Goal: Task Accomplishment & Management: Manage account settings

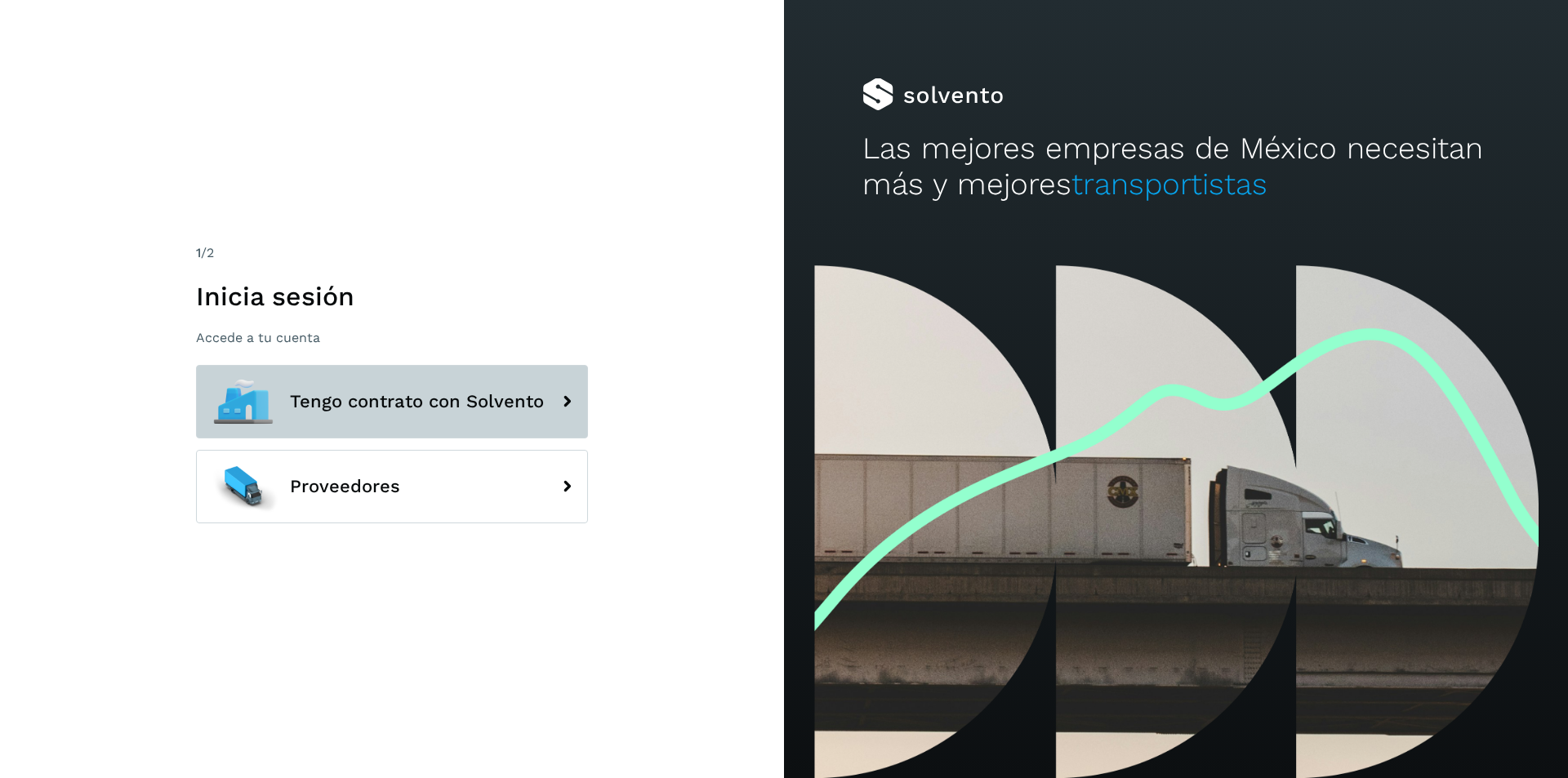
click at [479, 417] on button "Tengo contrato con Solvento" at bounding box center [392, 402] width 392 height 74
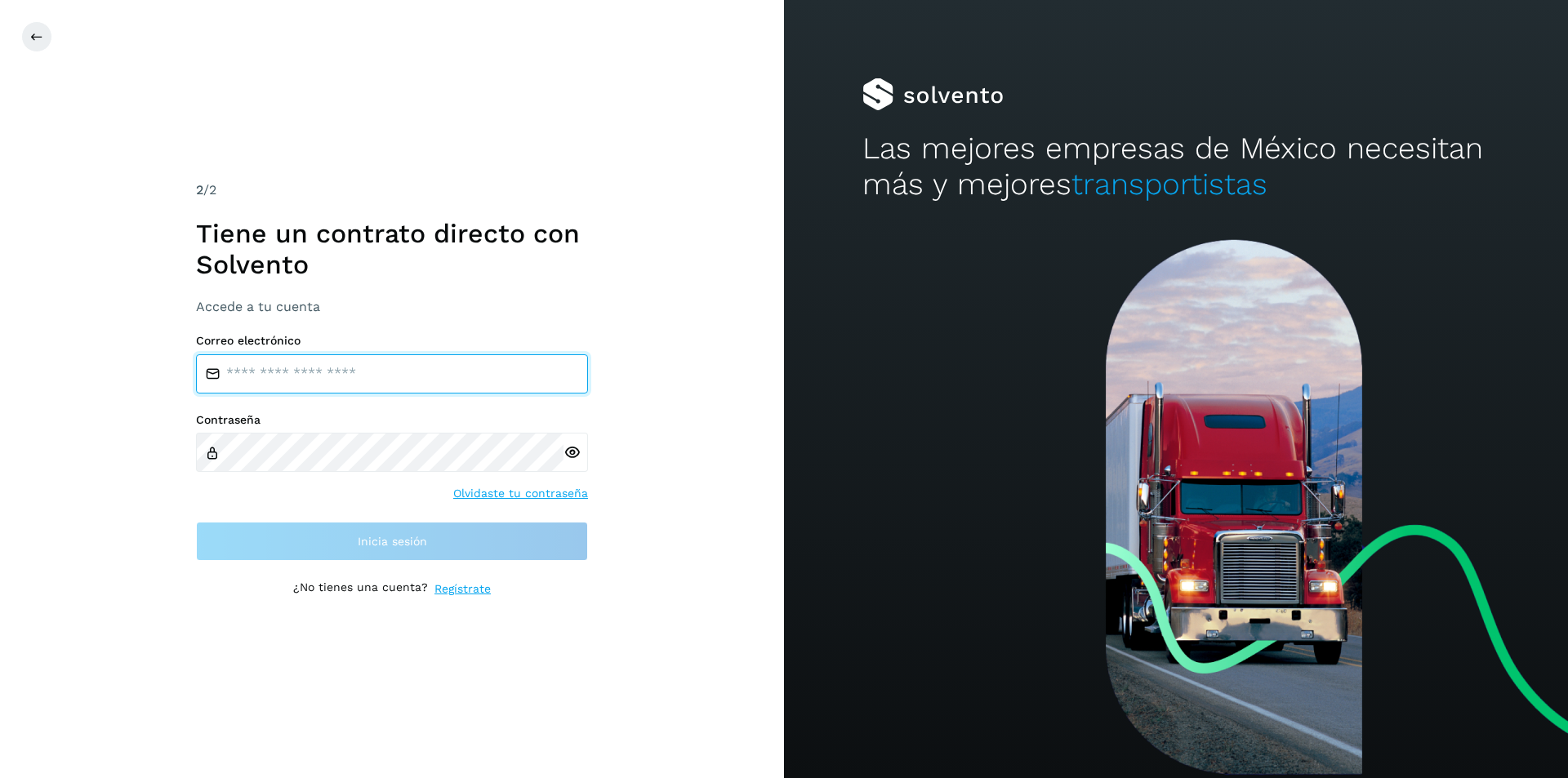
click at [363, 383] on input "email" at bounding box center [392, 373] width 392 height 39
type input "**********"
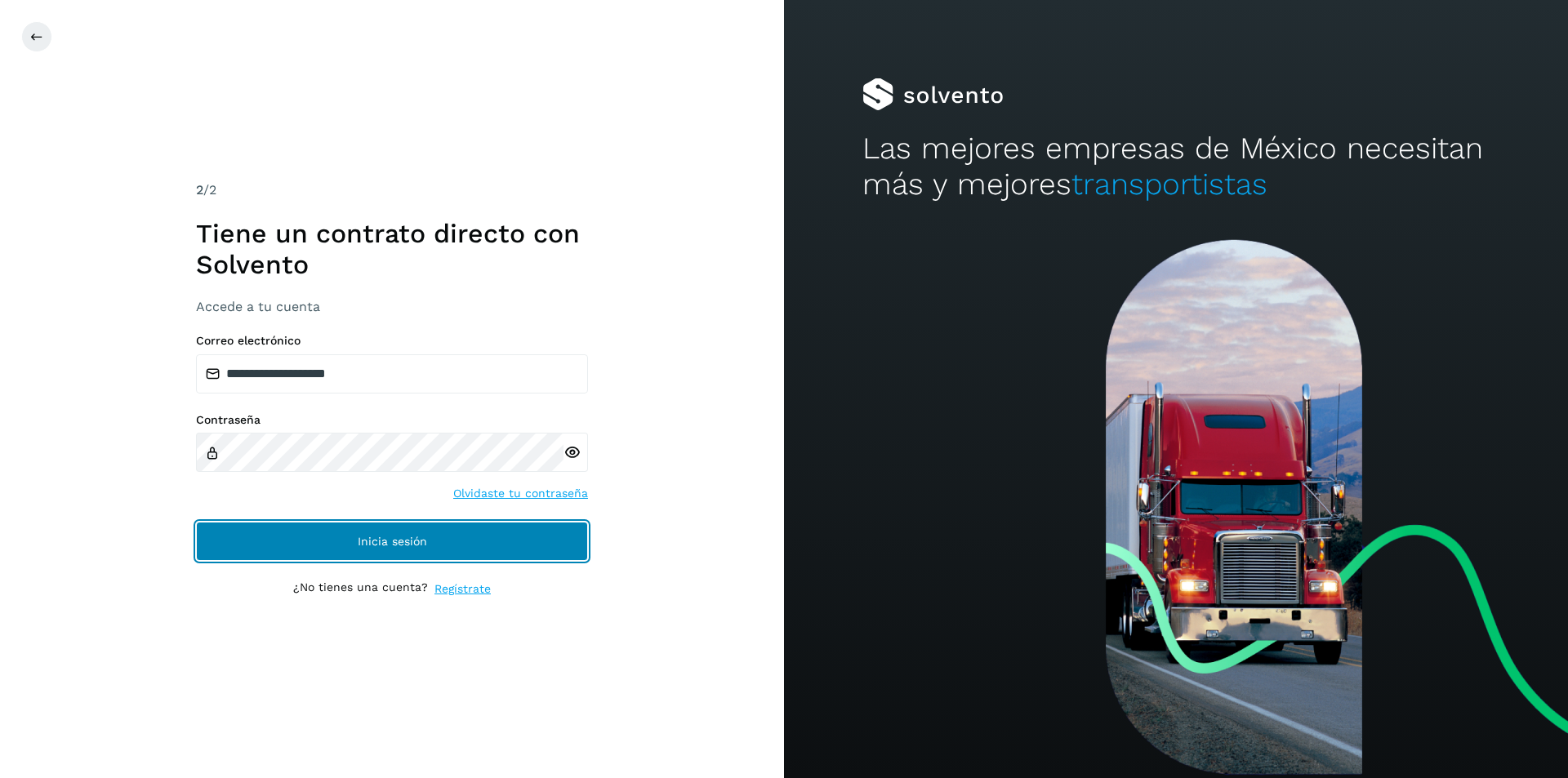
click at [365, 541] on span "Inicia sesión" at bounding box center [392, 541] width 69 height 11
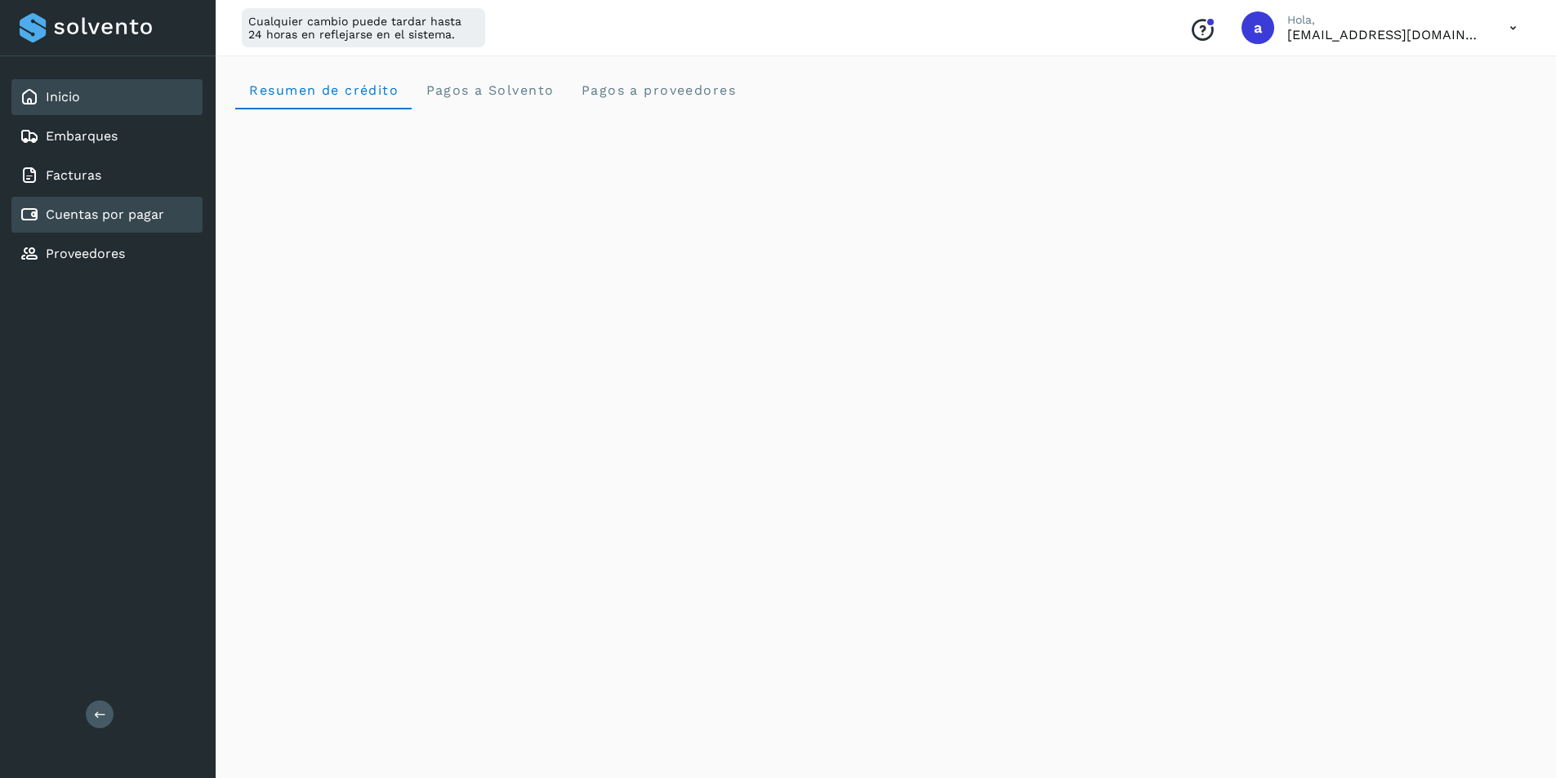
click at [117, 217] on link "Cuentas por pagar" at bounding box center [105, 215] width 118 height 16
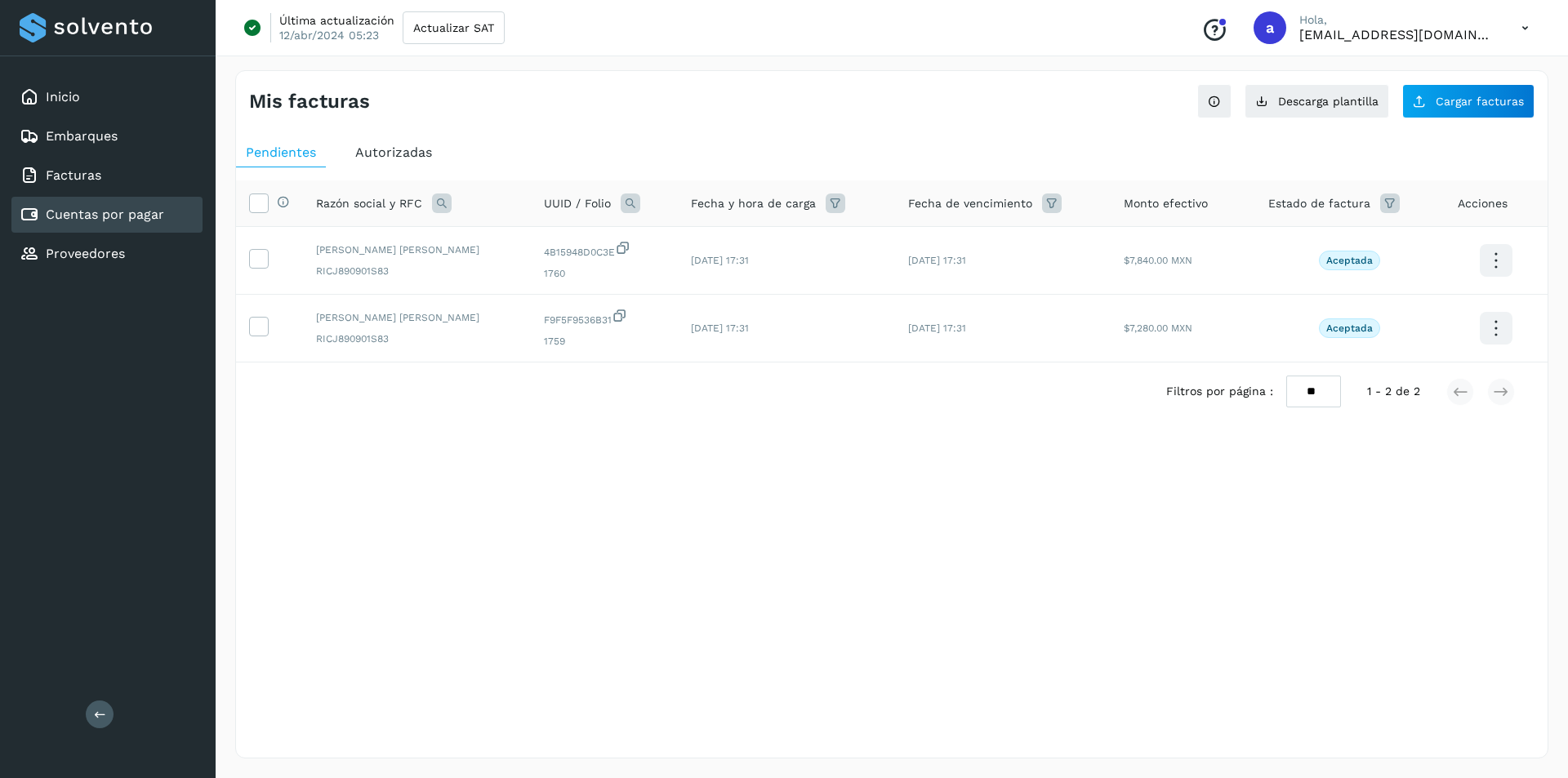
drag, startPoint x: 421, startPoint y: 149, endPoint x: 420, endPoint y: 157, distance: 8.3
click at [421, 153] on span "Autorizadas" at bounding box center [393, 153] width 77 height 16
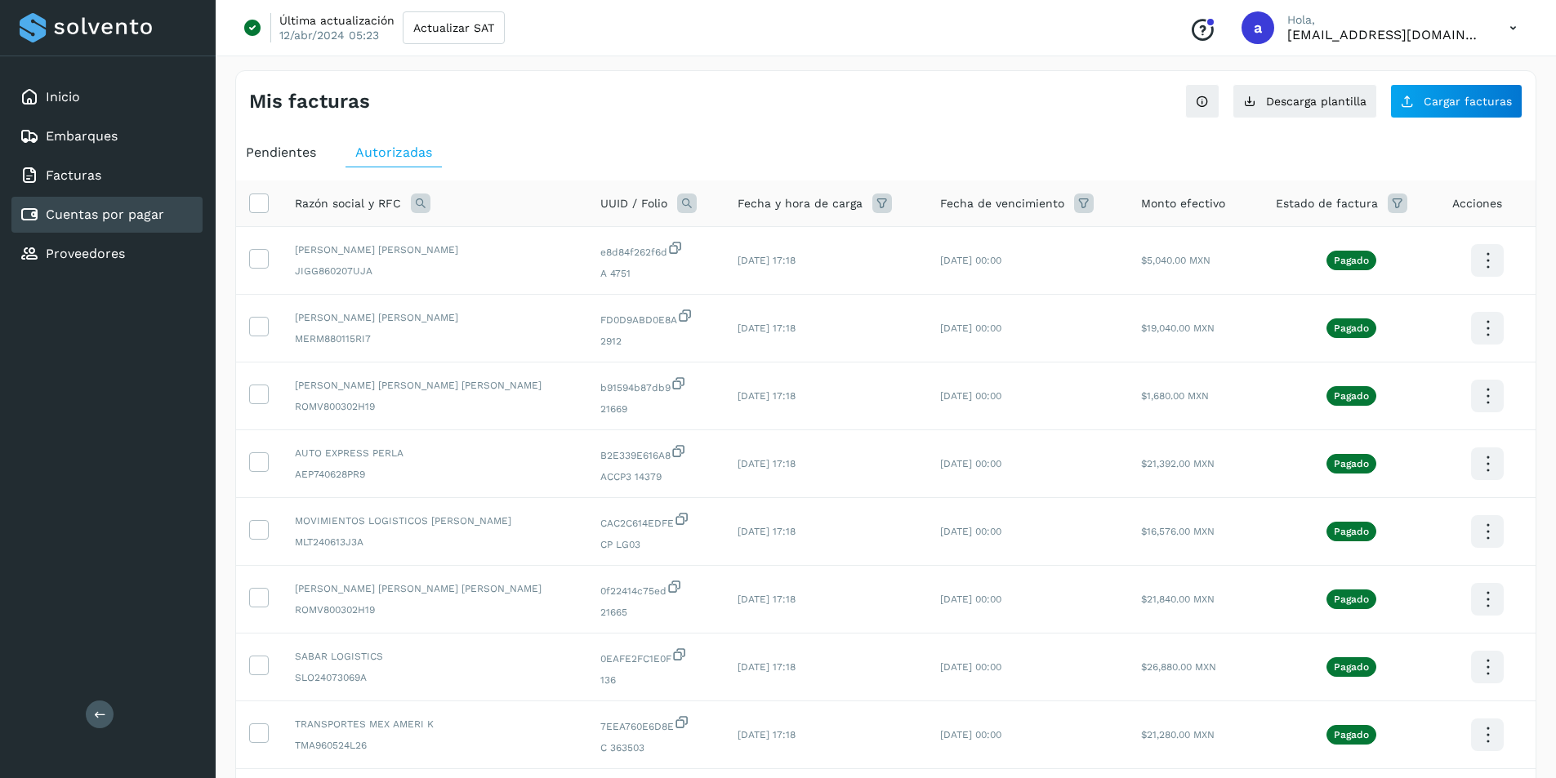
click at [872, 201] on icon at bounding box center [882, 204] width 20 height 20
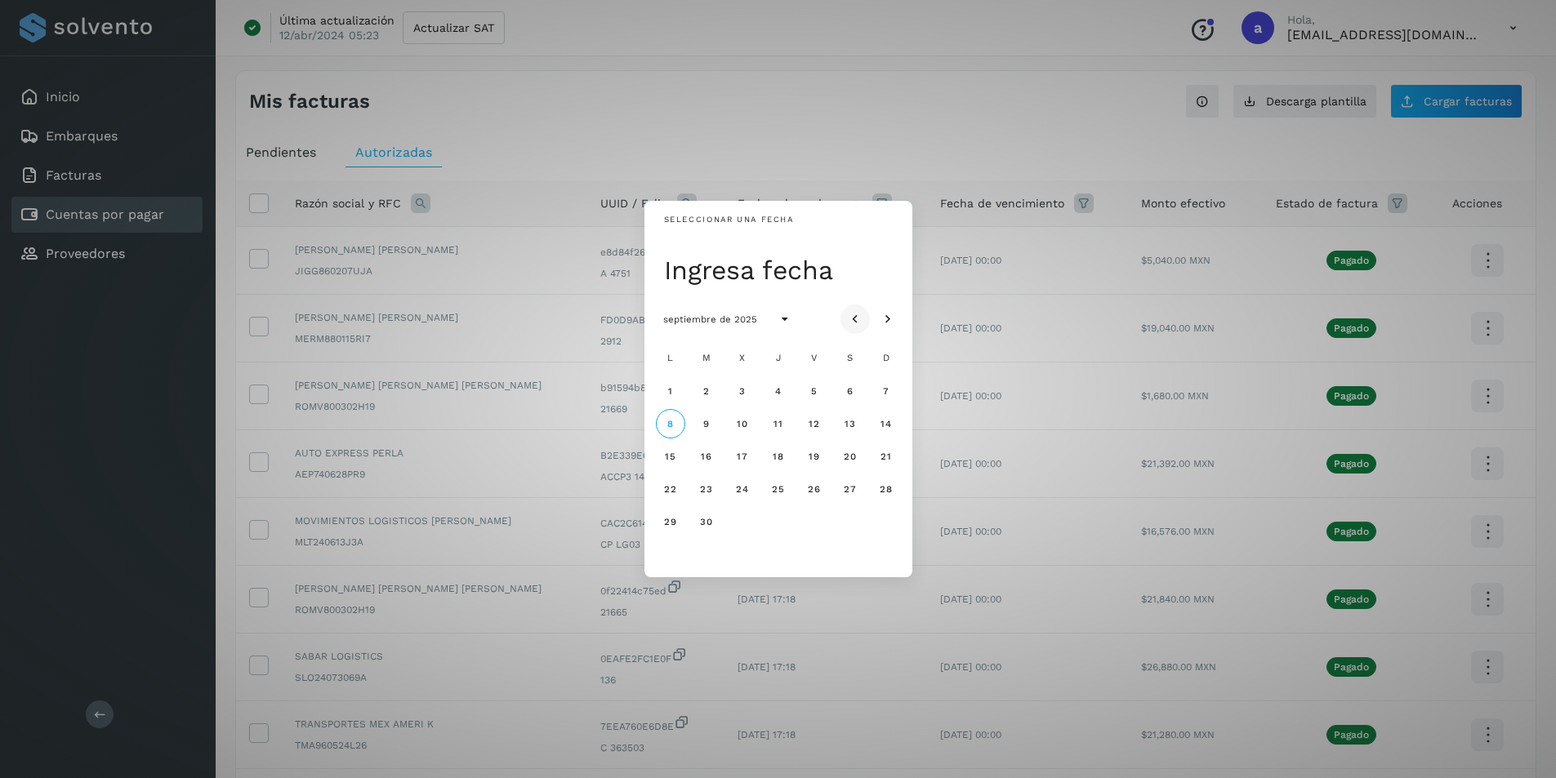
click at [857, 314] on icon "Mes anterior" at bounding box center [855, 319] width 16 height 16
click at [854, 314] on icon "Mes anterior" at bounding box center [855, 319] width 16 height 16
click at [818, 517] on span "27" at bounding box center [814, 521] width 14 height 11
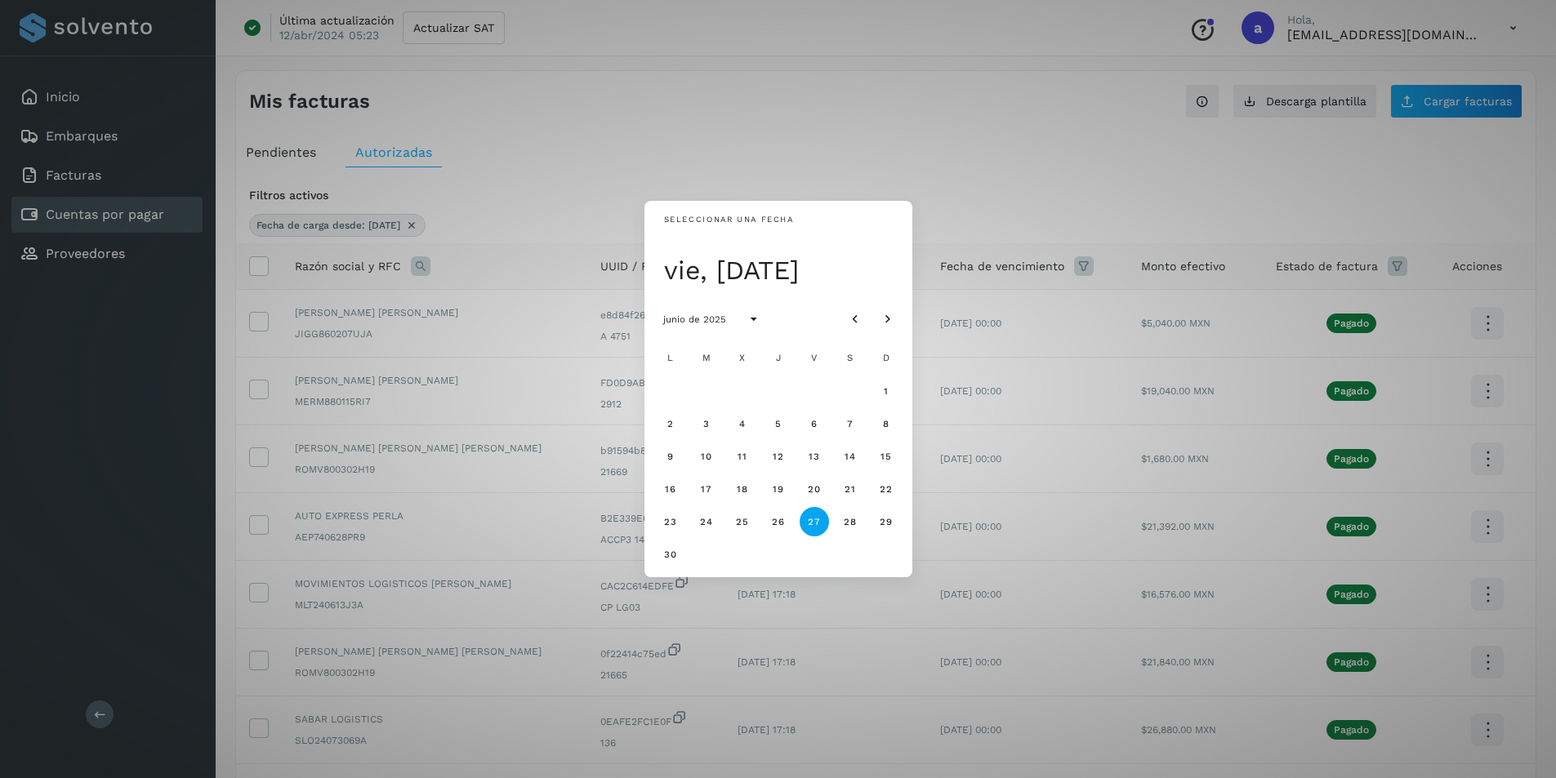
click at [978, 139] on div "Seleccionar una fecha vie, [DATE] junio de 2025 L M X J V S D 1 2 3 4 5 6 7 8 9…" at bounding box center [778, 389] width 1556 height 778
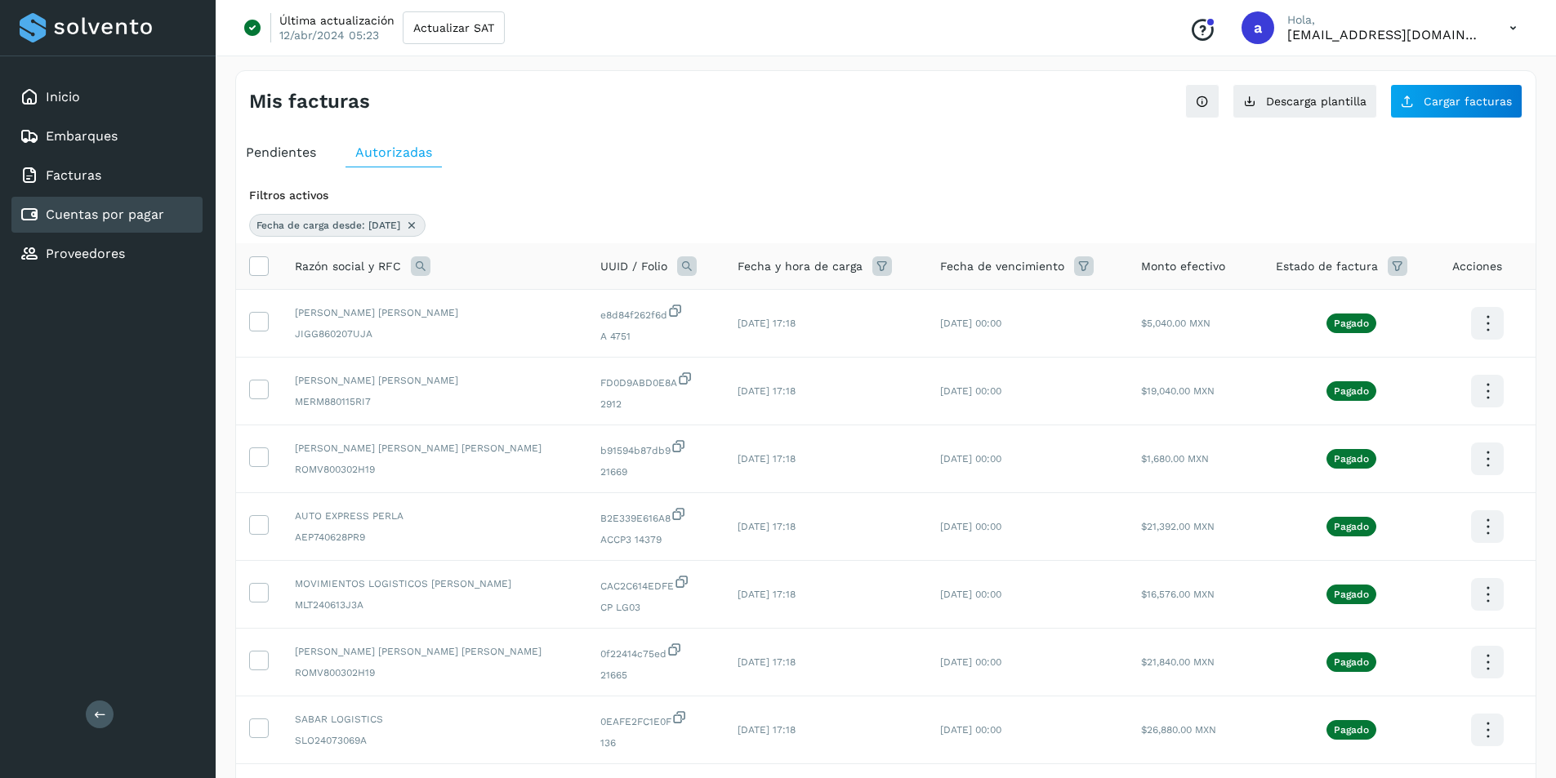
click at [872, 261] on icon at bounding box center [882, 266] width 20 height 20
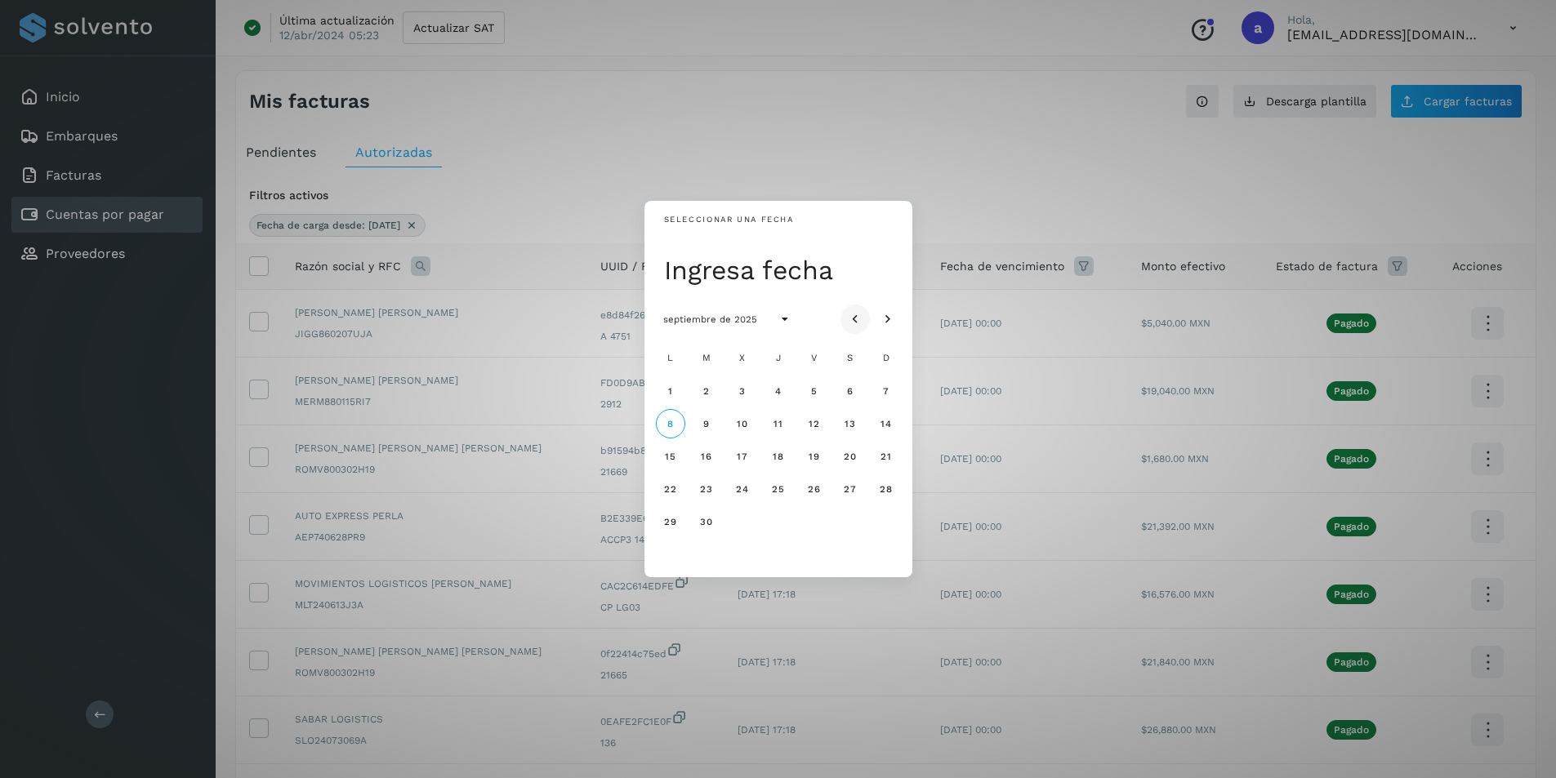
click at [850, 316] on icon "Mes anterior" at bounding box center [855, 319] width 16 height 16
click at [889, 314] on icon "Mes siguiente" at bounding box center [888, 319] width 16 height 16
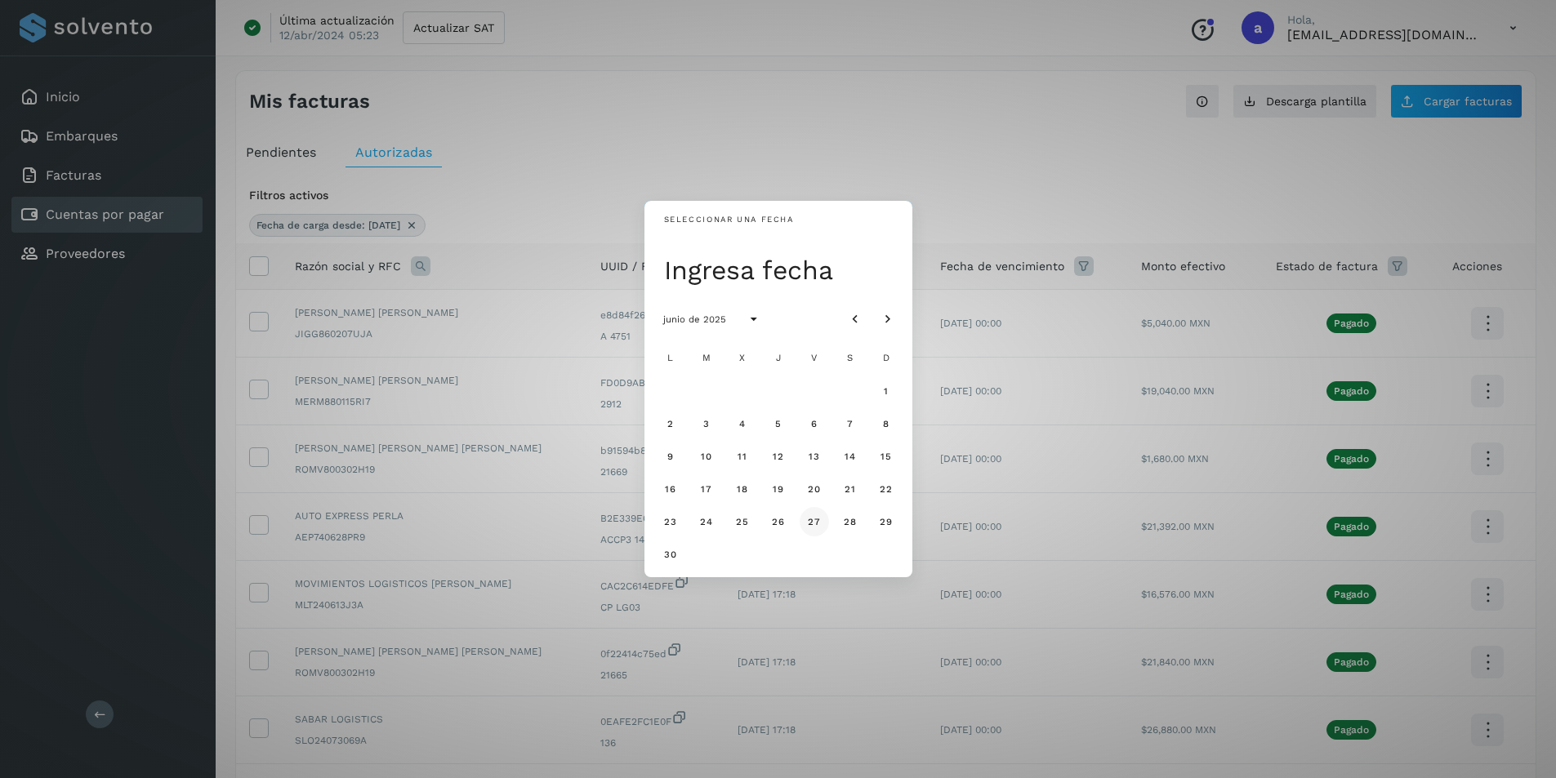
click at [814, 519] on span "27" at bounding box center [814, 521] width 14 height 11
click at [822, 172] on div "Seleccionar una fecha vie, [DATE] junio de 2025 L M X J V S D 1 2 3 4 5 6 7 8 9…" at bounding box center [778, 389] width 1556 height 778
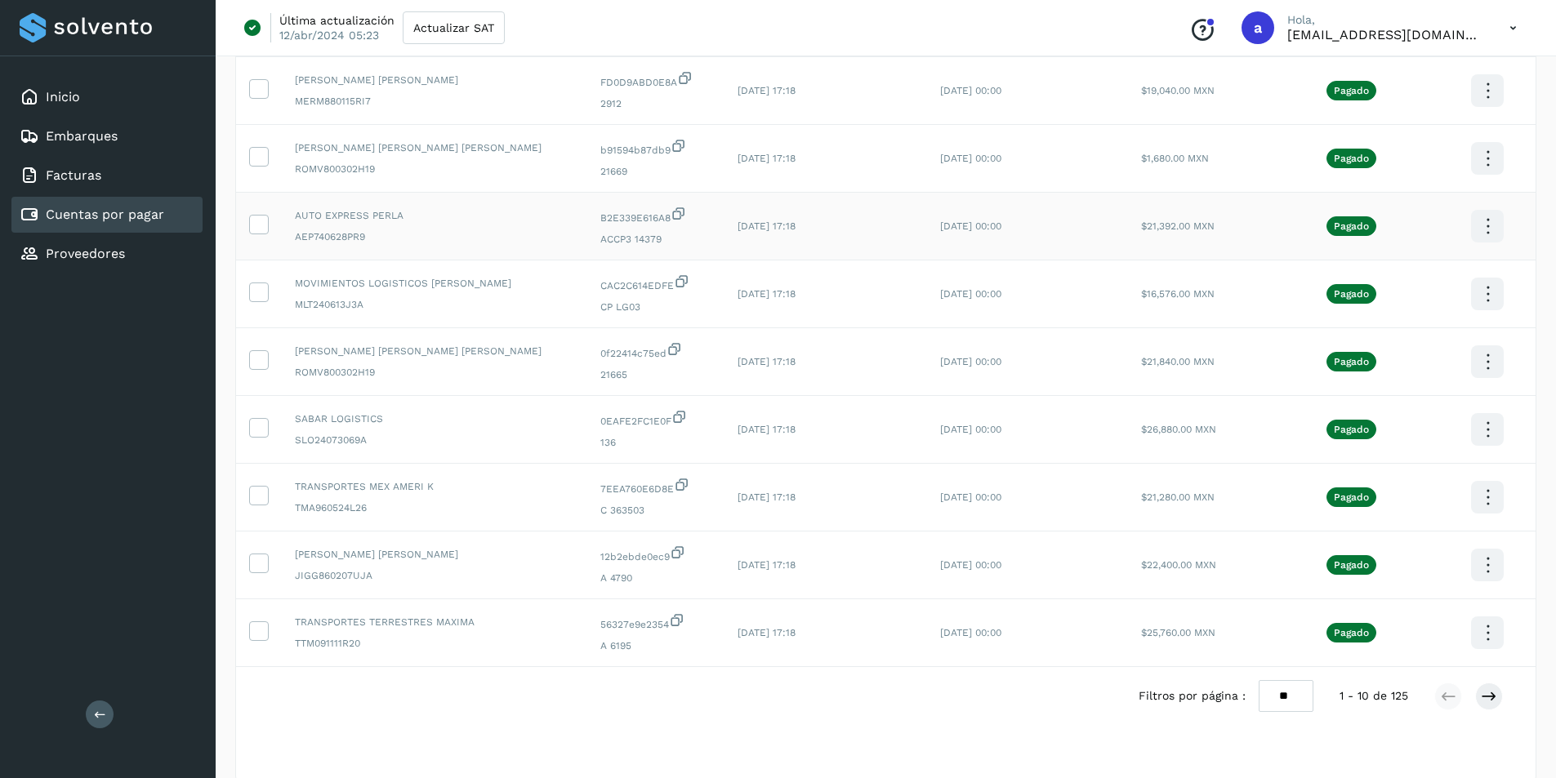
scroll to position [328, 0]
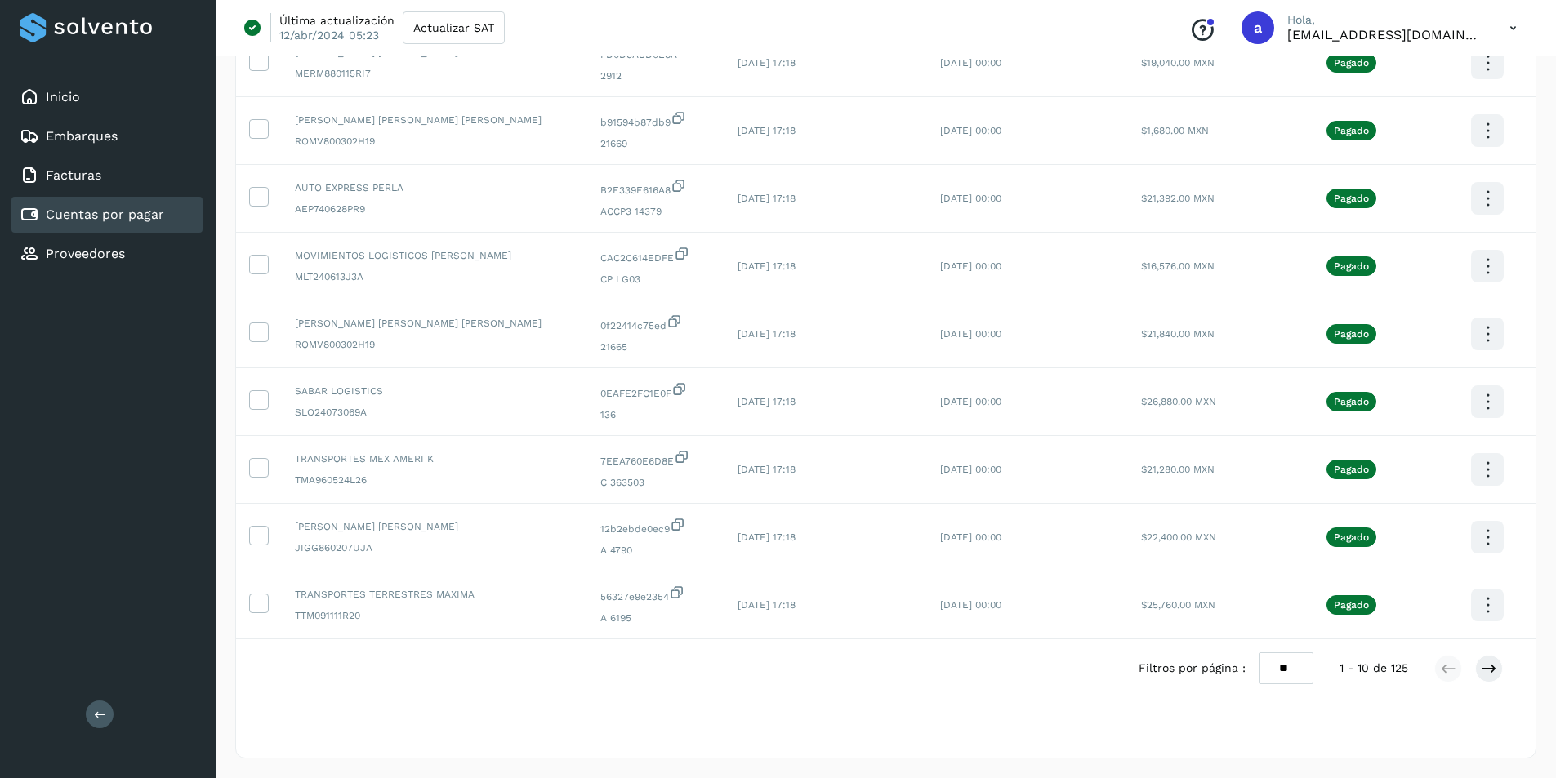
click at [1286, 675] on select "** ** **" at bounding box center [1286, 669] width 55 height 32
select select "**"
click at [1268, 653] on select "** ** **" at bounding box center [1286, 669] width 55 height 32
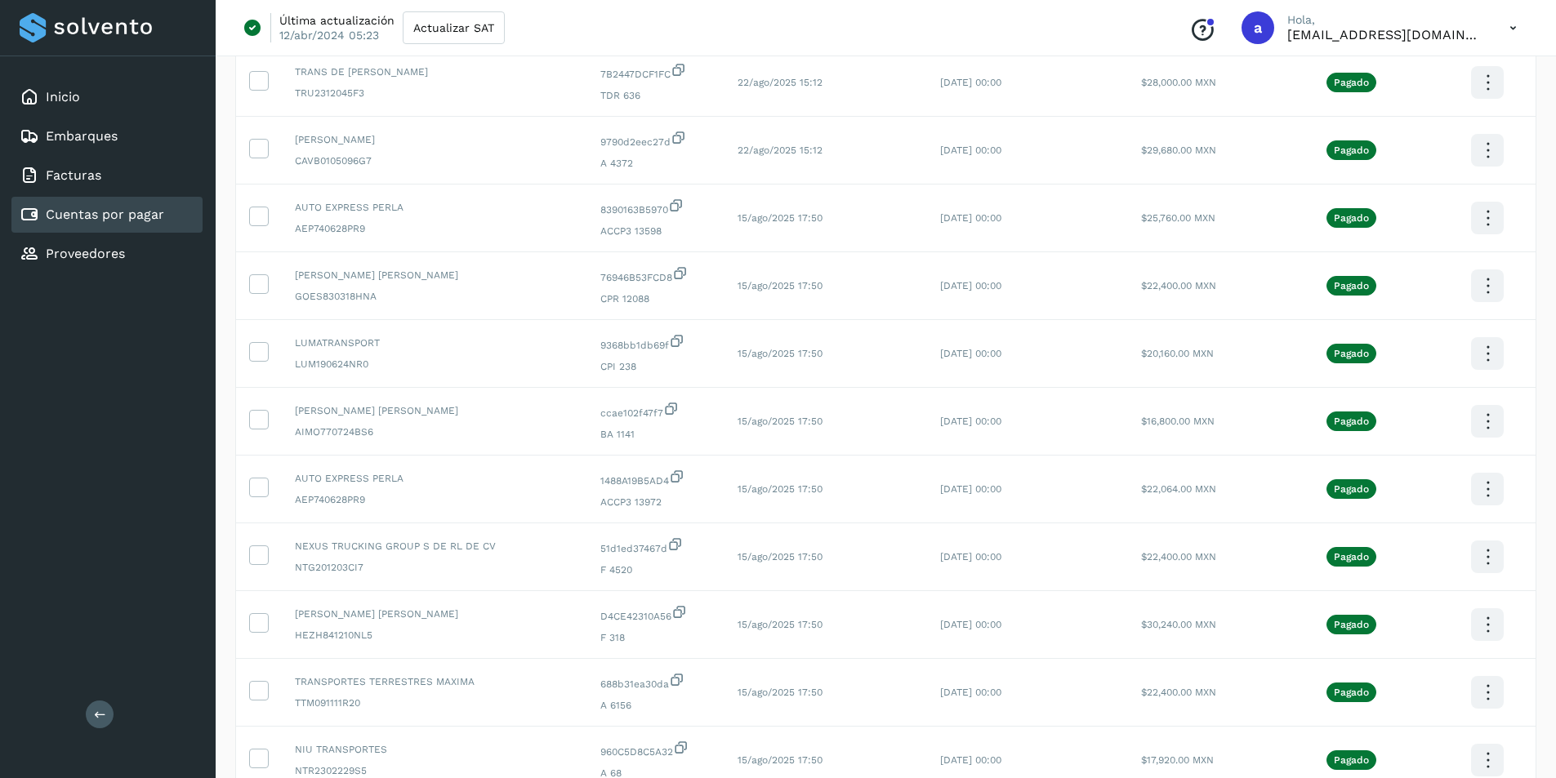
scroll to position [3040, 0]
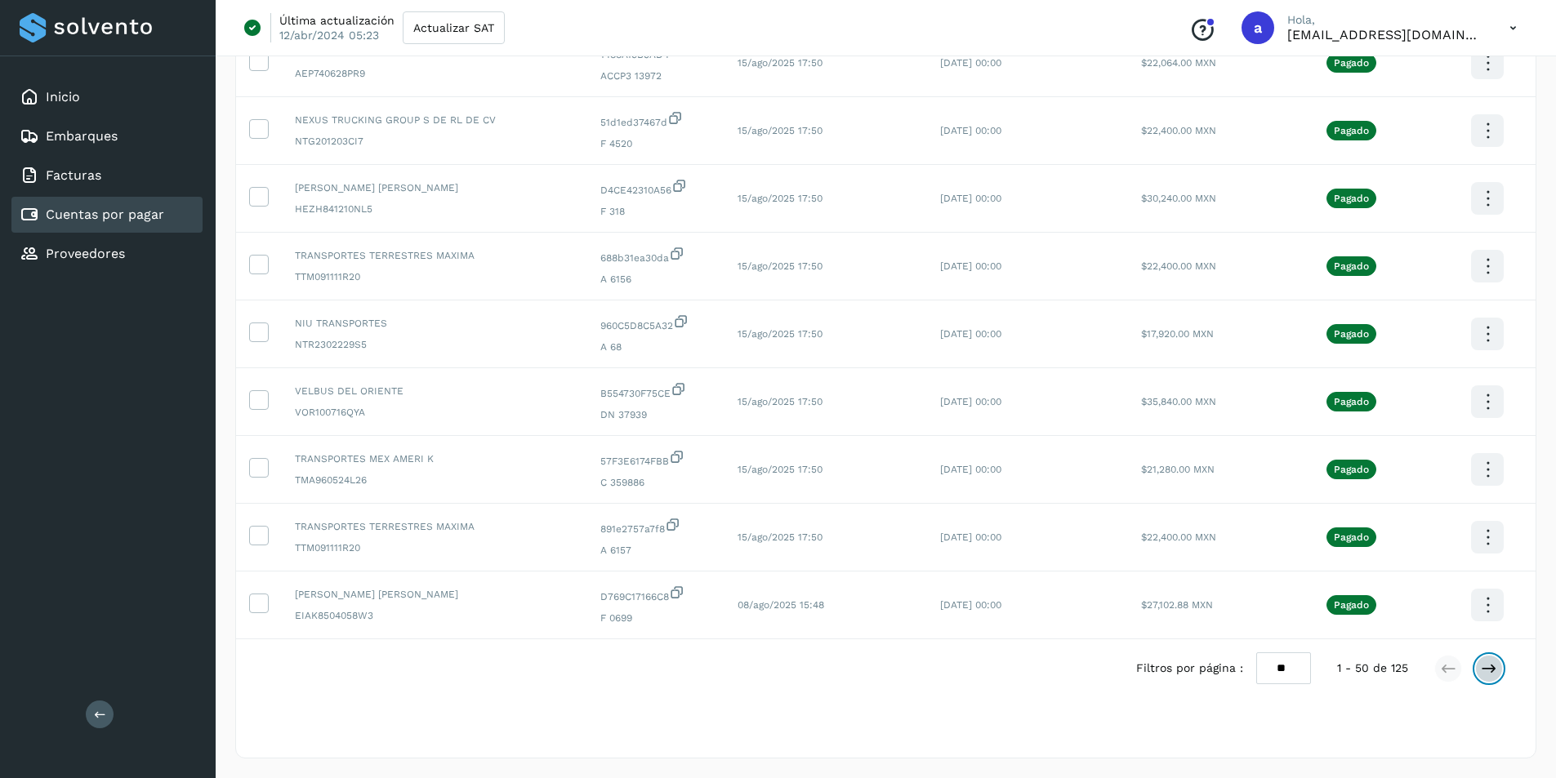
click at [1501, 672] on button at bounding box center [1489, 669] width 28 height 28
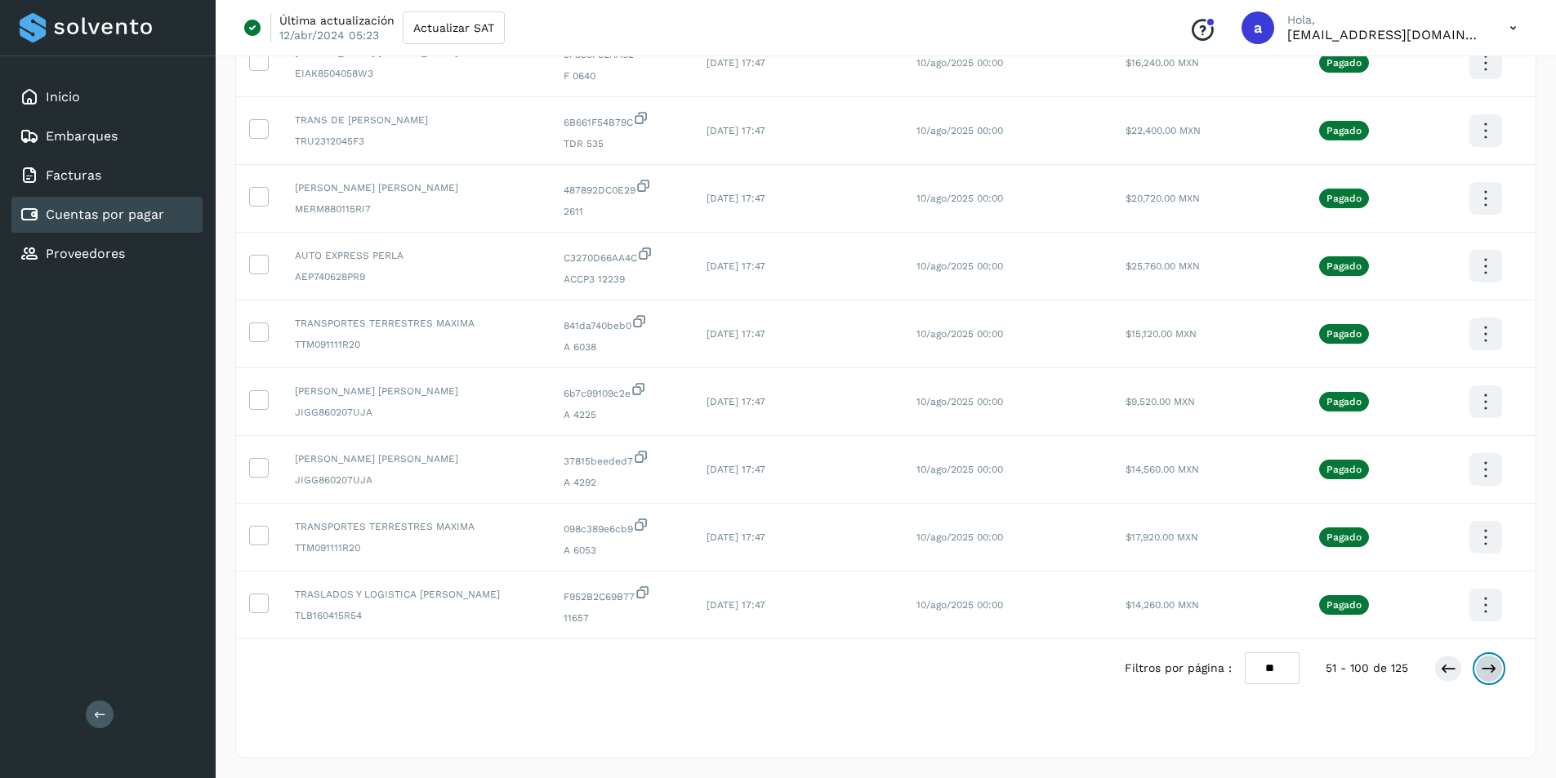
click at [1490, 666] on icon at bounding box center [1489, 669] width 16 height 16
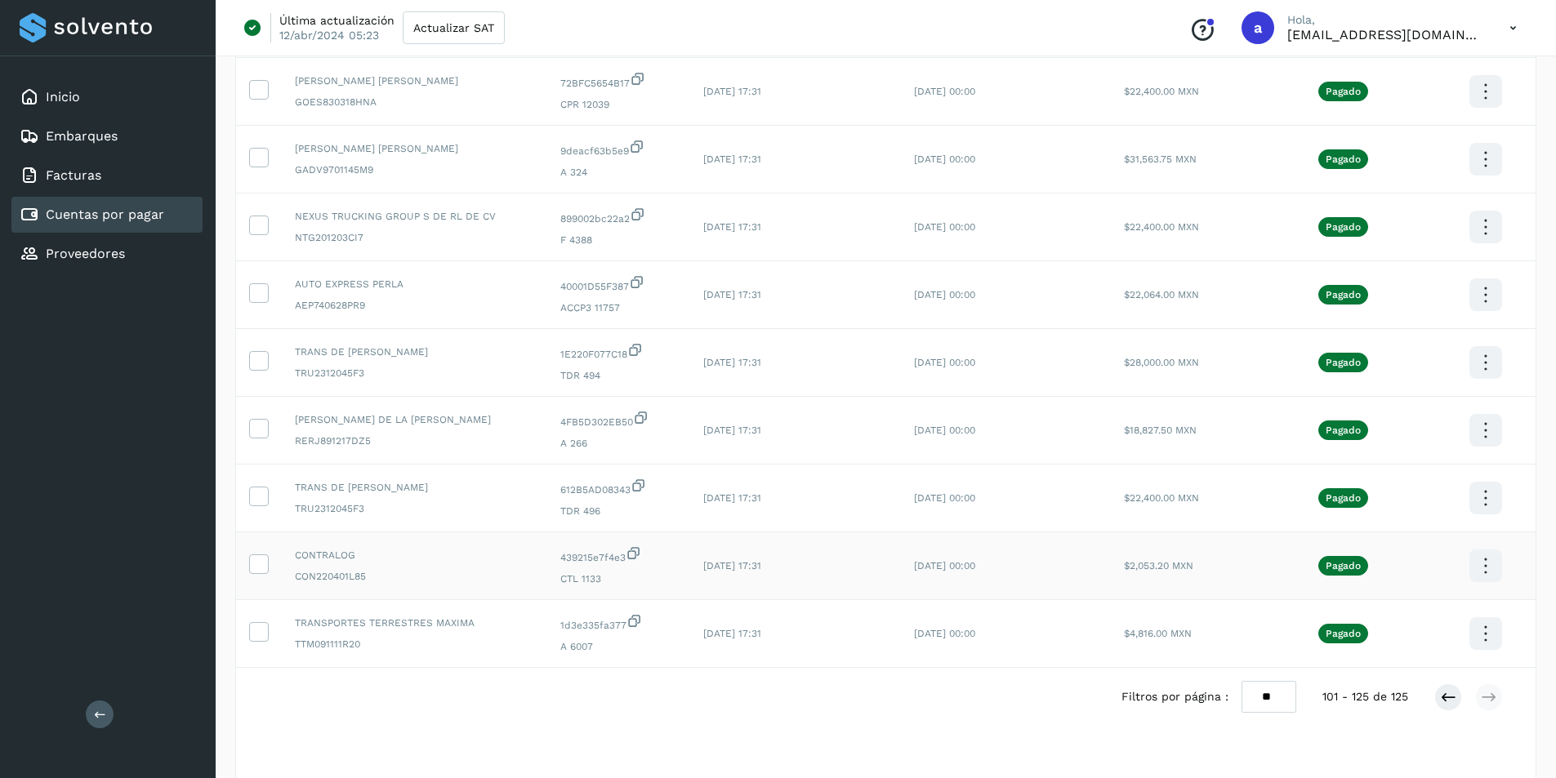
scroll to position [1345, 0]
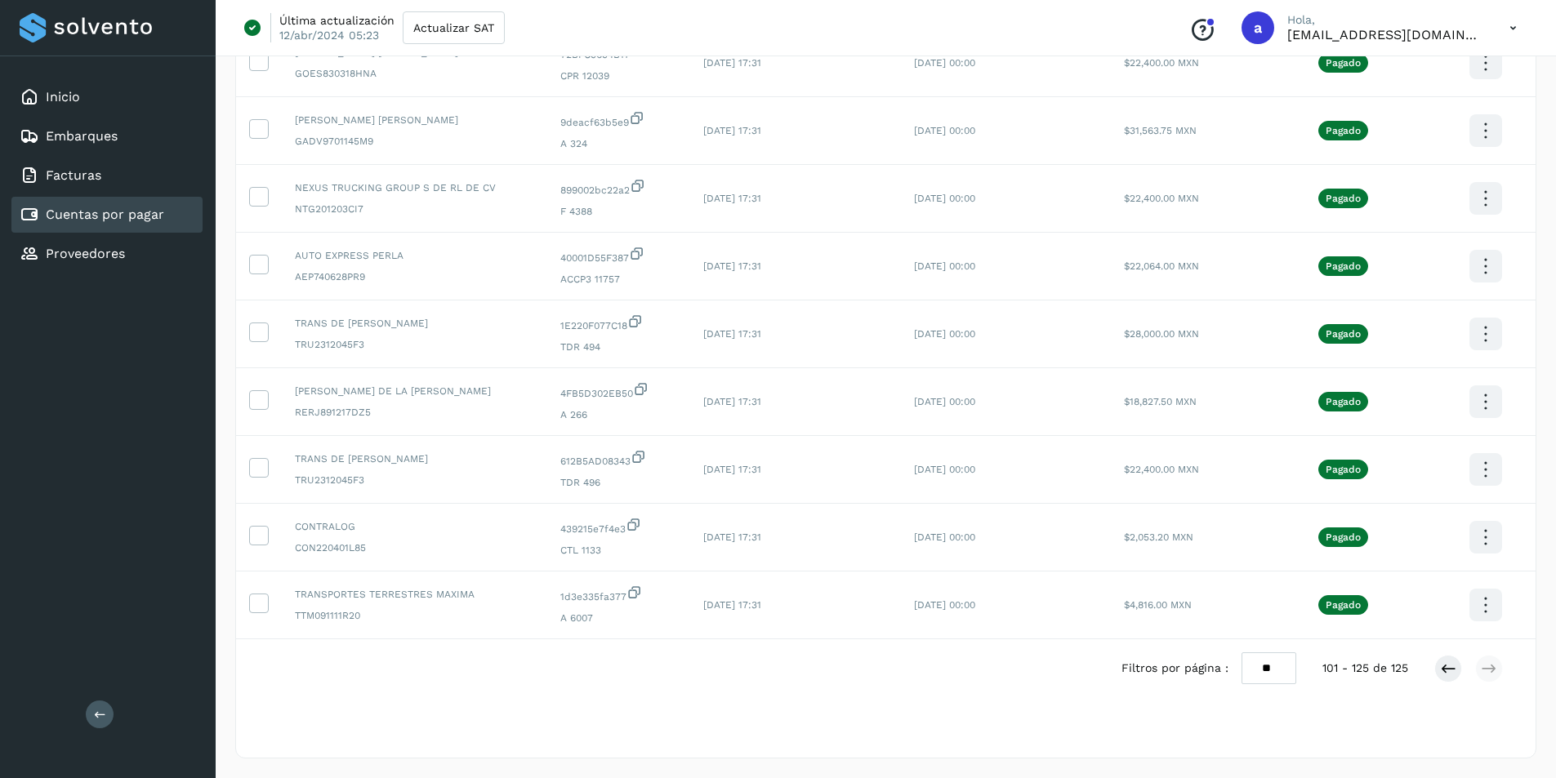
click at [492, 715] on div "Selecciona una fecha" at bounding box center [886, 711] width 1300 height 27
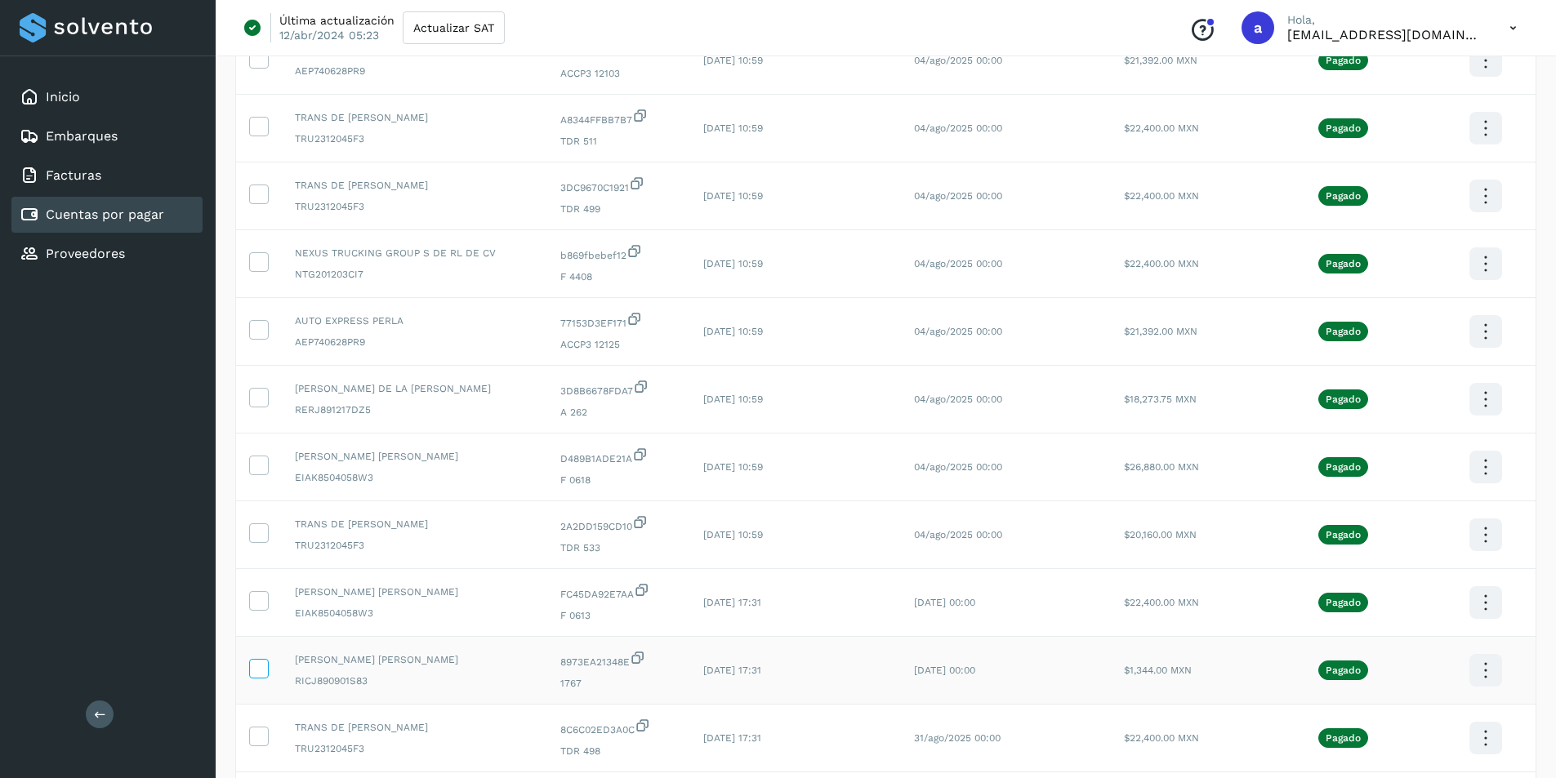
click at [265, 668] on icon at bounding box center [258, 667] width 17 height 17
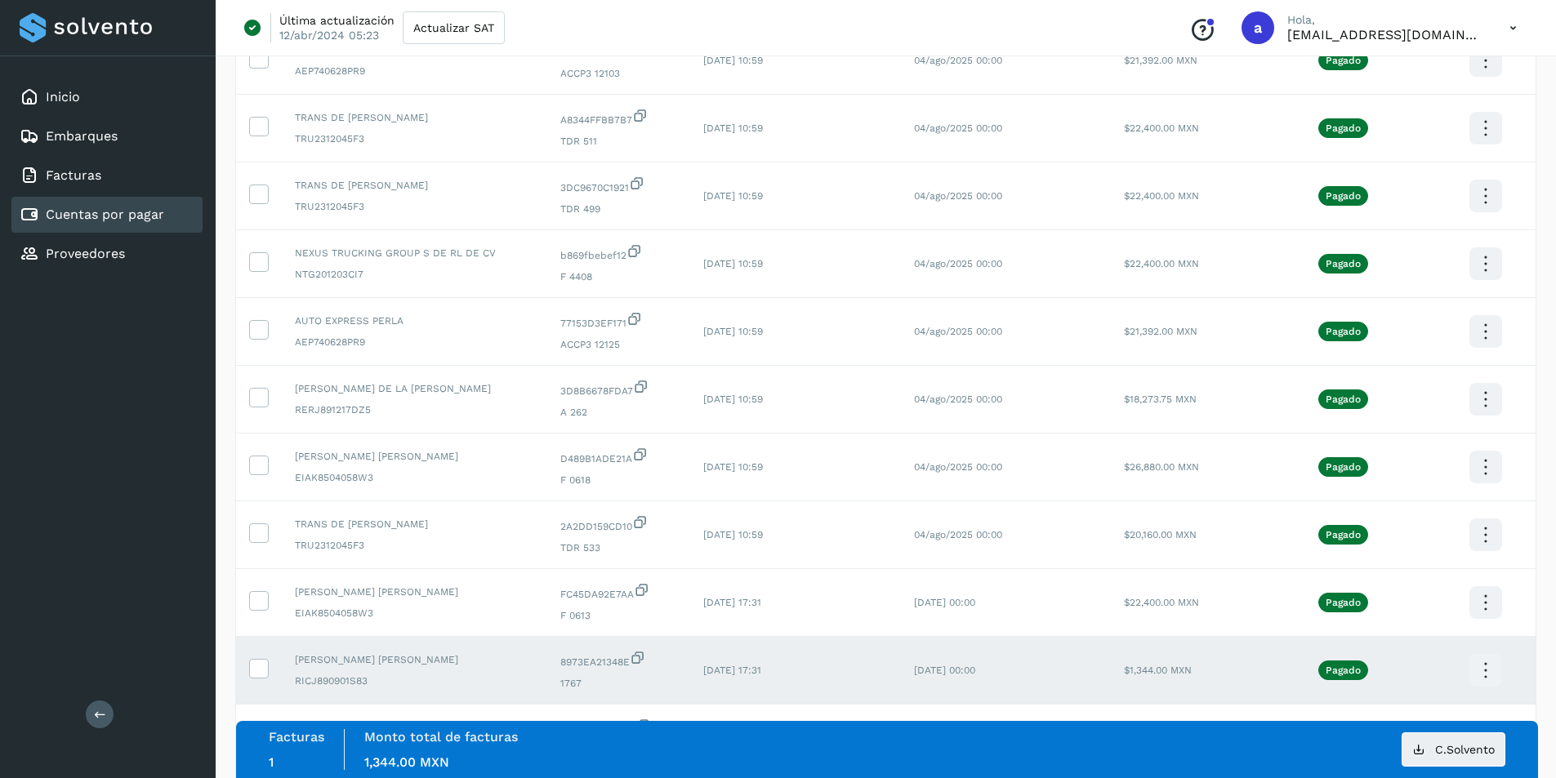
click at [1488, 675] on icon at bounding box center [1485, 671] width 38 height 38
click at [1436, 683] on button "C.Solvento" at bounding box center [1404, 687] width 194 height 32
